Goal: Find specific page/section: Find specific page/section

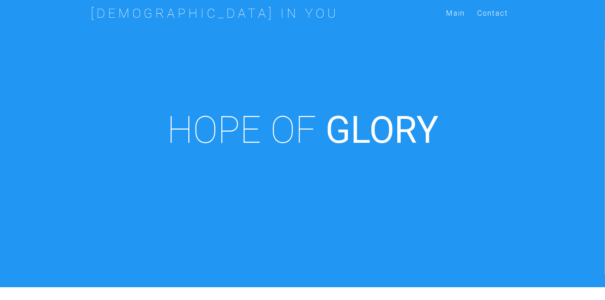
scroll to position [287, 0]
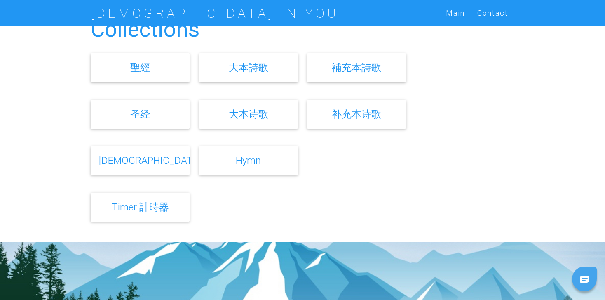
click at [253, 164] on link "Hymn" at bounding box center [248, 160] width 25 height 12
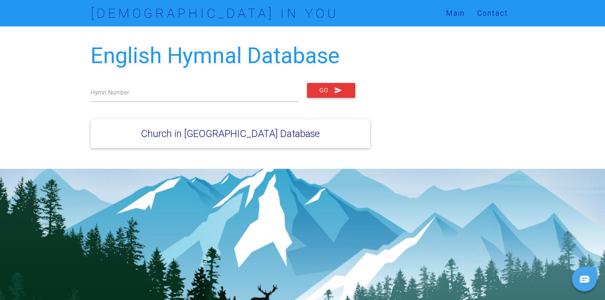
click at [118, 96] on label "Hymn Number" at bounding box center [110, 92] width 39 height 9
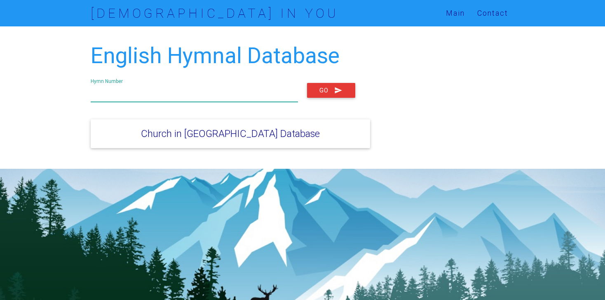
click at [135, 92] on input "text" at bounding box center [194, 92] width 207 height 19
type input "1295"
click at [307, 83] on button "Go" at bounding box center [331, 90] width 48 height 15
